Goal: Transaction & Acquisition: Purchase product/service

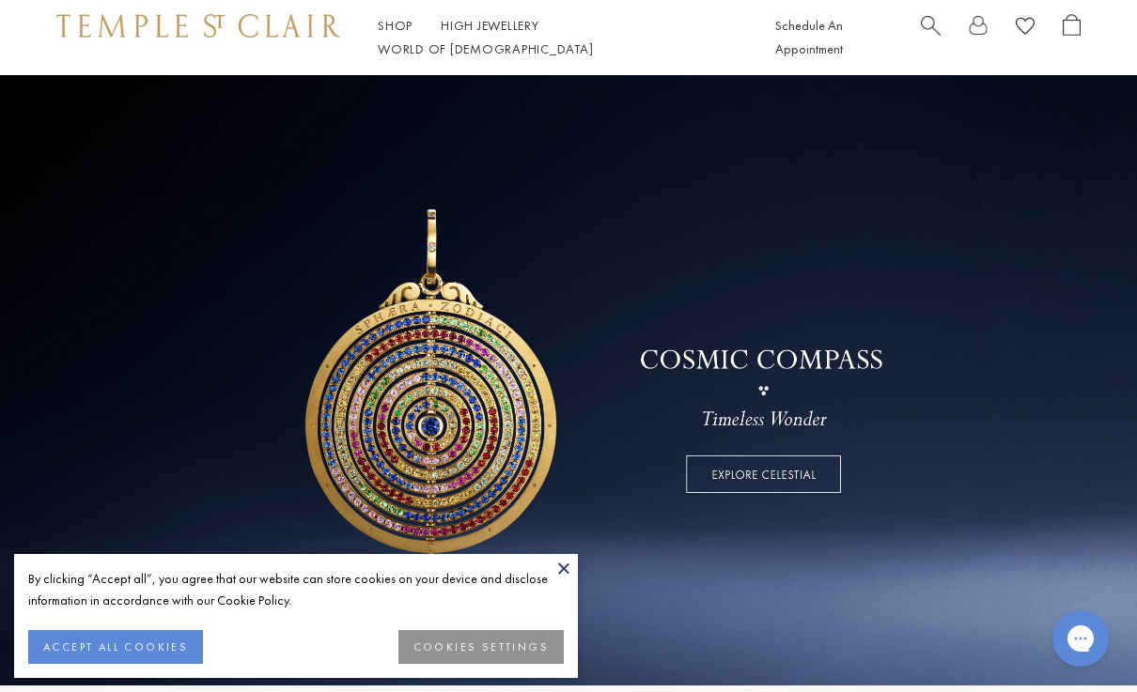
click at [169, 652] on button "ACCEPT ALL COOKIES" at bounding box center [115, 647] width 175 height 34
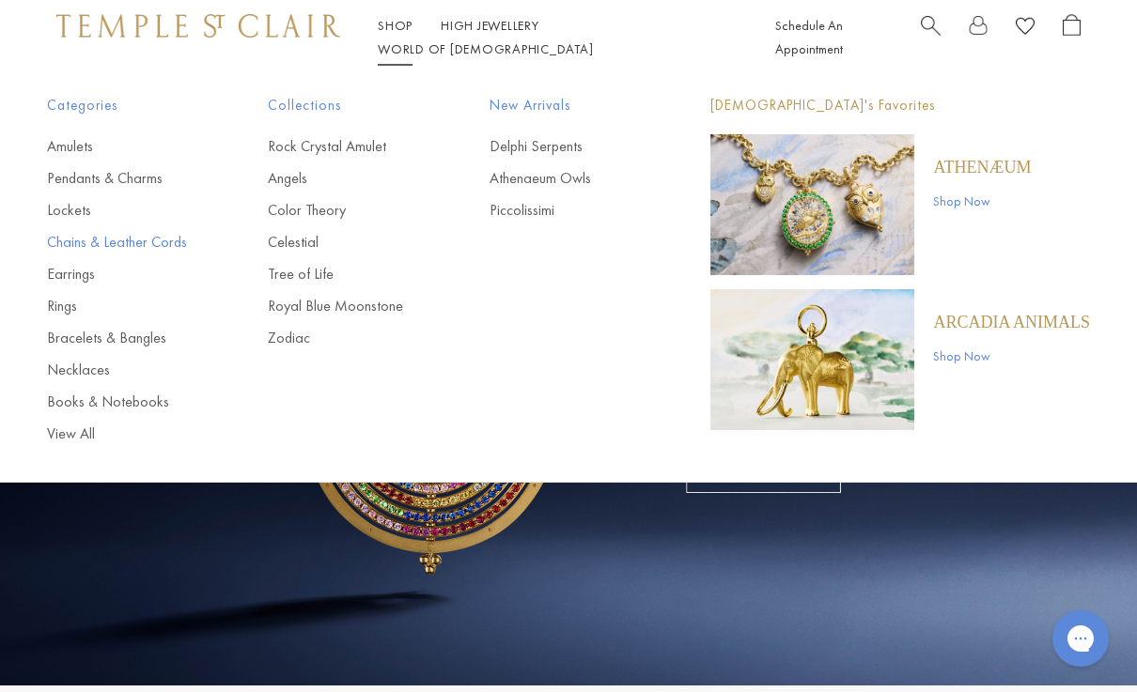
click at [107, 243] on link "Chains & Leather Cords" at bounding box center [120, 242] width 146 height 21
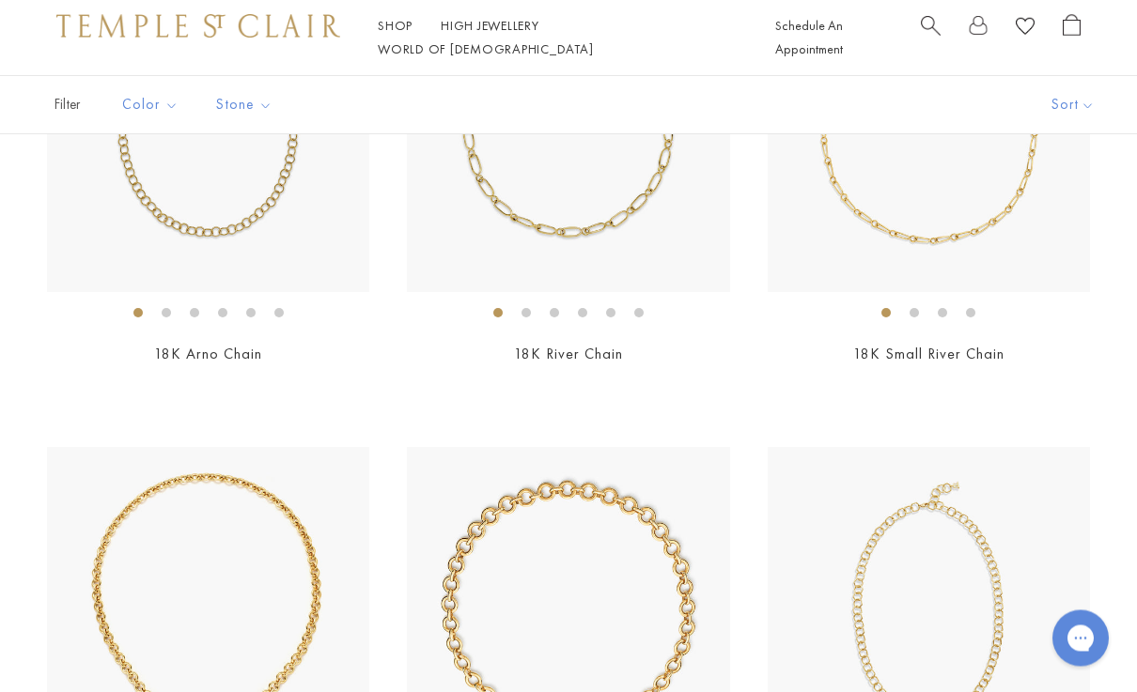
scroll to position [339, 0]
click at [293, 243] on img at bounding box center [208, 131] width 322 height 322
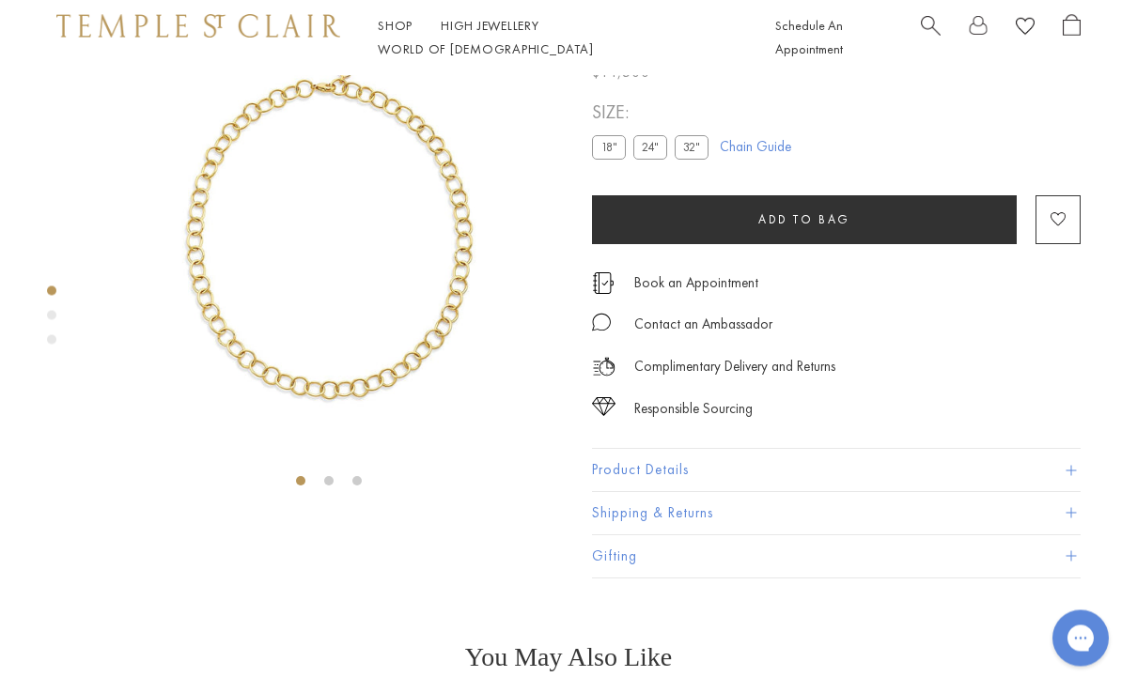
scroll to position [75, 0]
click at [708, 474] on button "Product Details" at bounding box center [836, 470] width 489 height 42
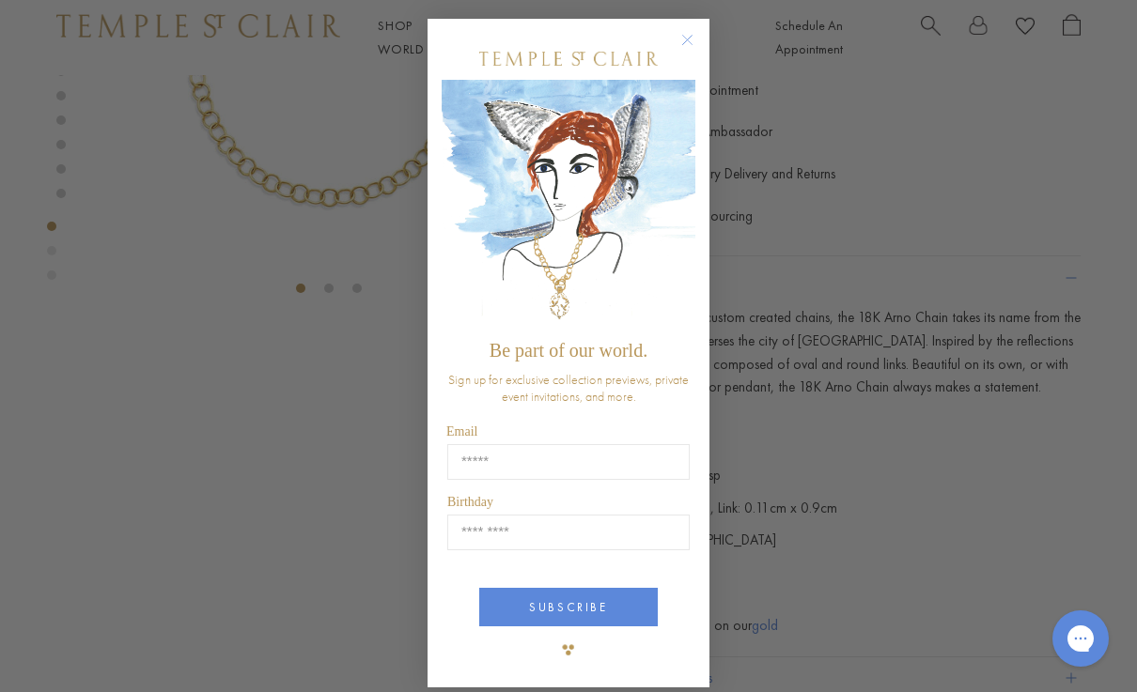
scroll to position [253, 0]
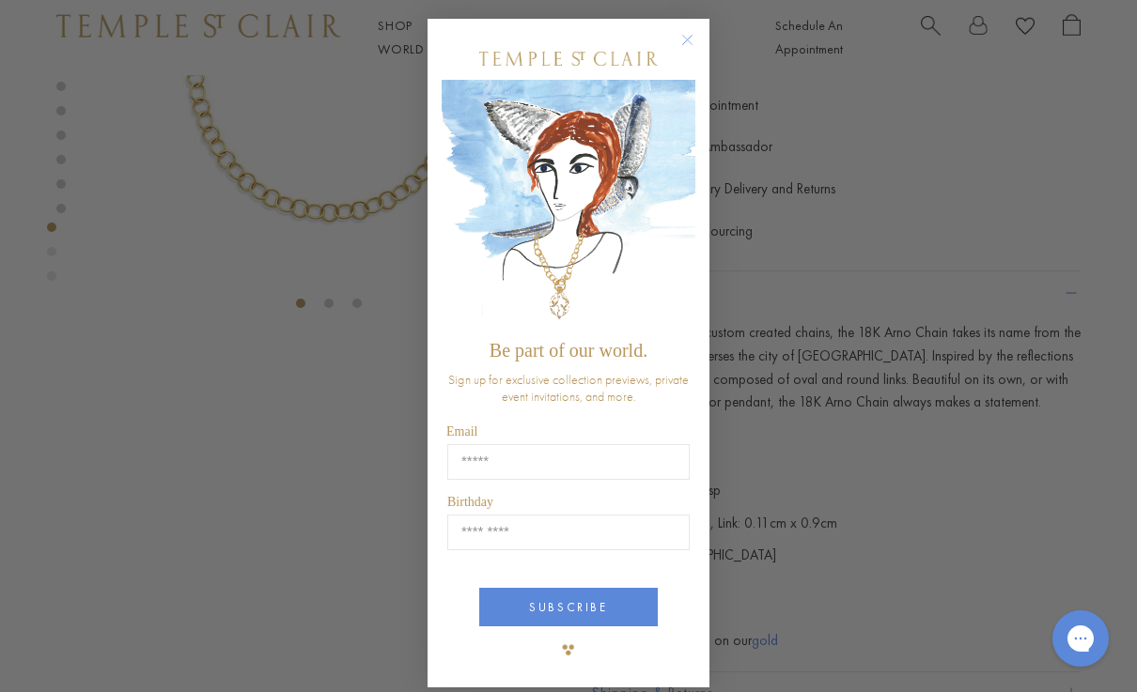
click at [684, 31] on div "Close dialog Be part of our world. Sign up for exclusive collection previews, p…" at bounding box center [568, 353] width 282 height 707
click at [694, 52] on circle "Close dialog" at bounding box center [687, 40] width 23 height 23
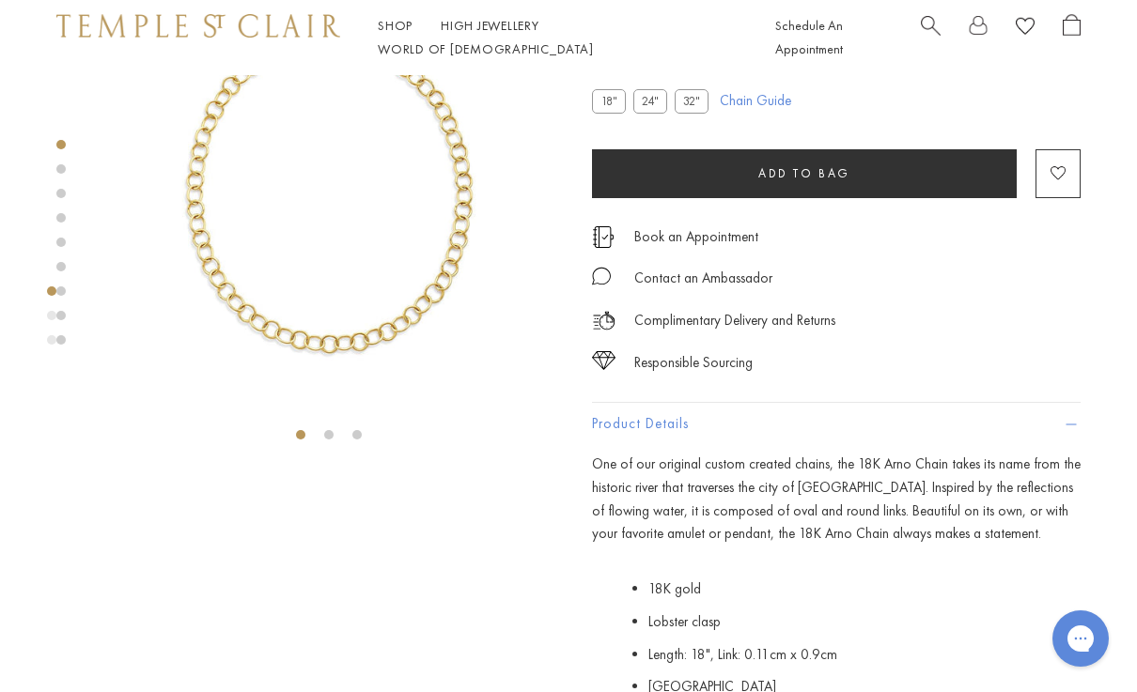
scroll to position [0, 0]
